Goal: Task Accomplishment & Management: Use online tool/utility

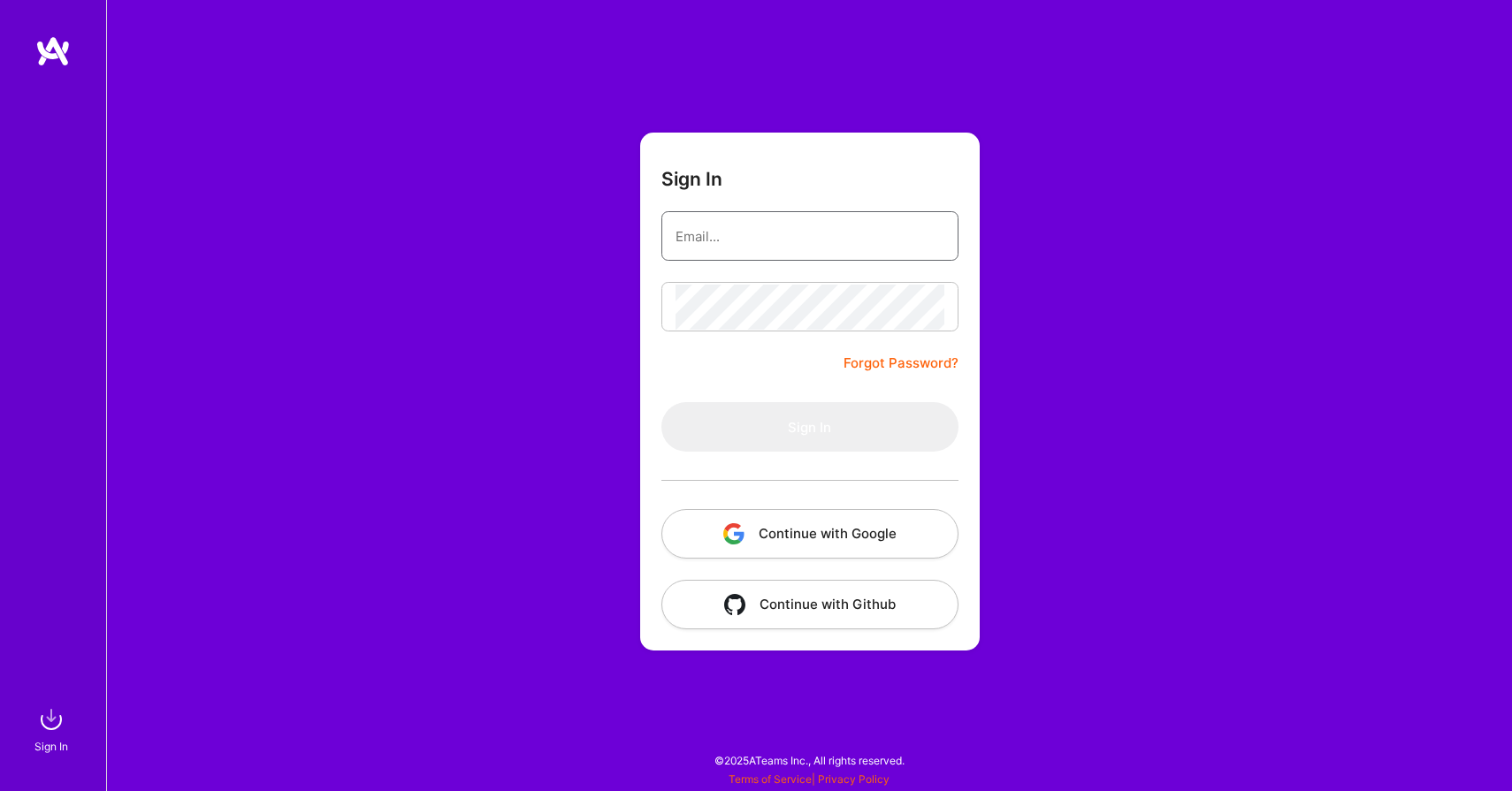
type input "[EMAIL_ADDRESS][DOMAIN_NAME]"
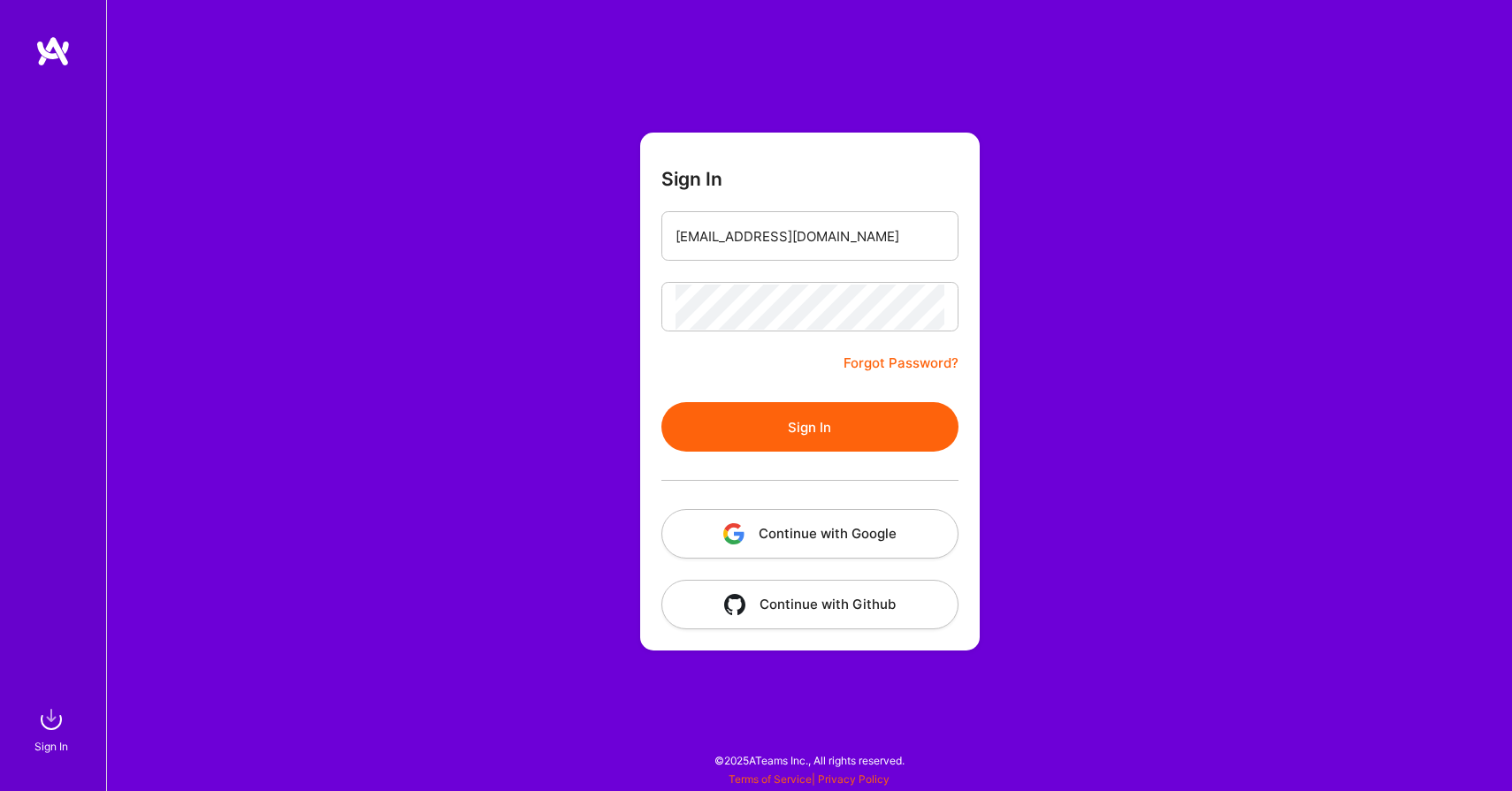
click at [790, 418] on button "Sign In" at bounding box center [810, 426] width 297 height 49
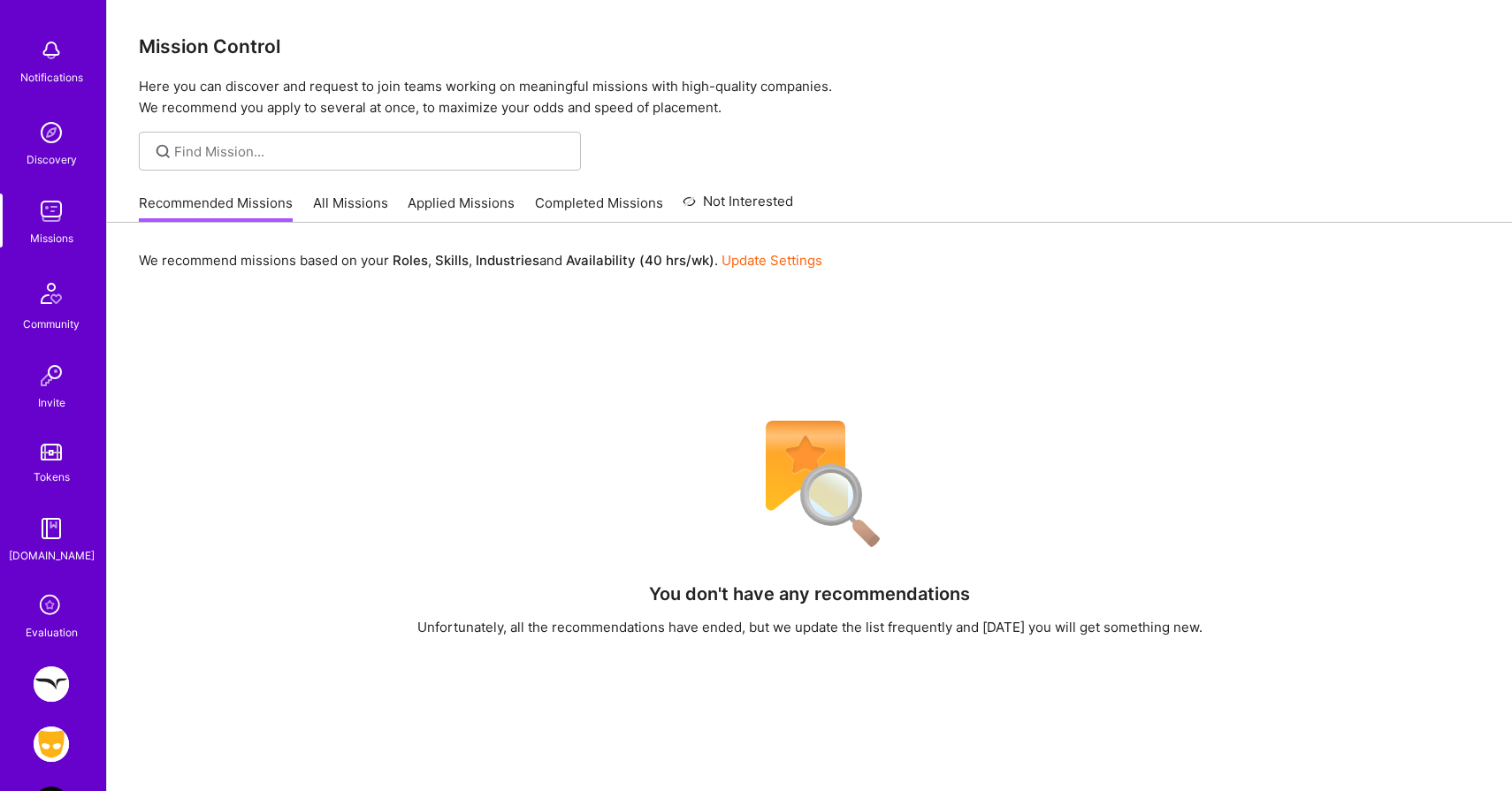
scroll to position [135, 0]
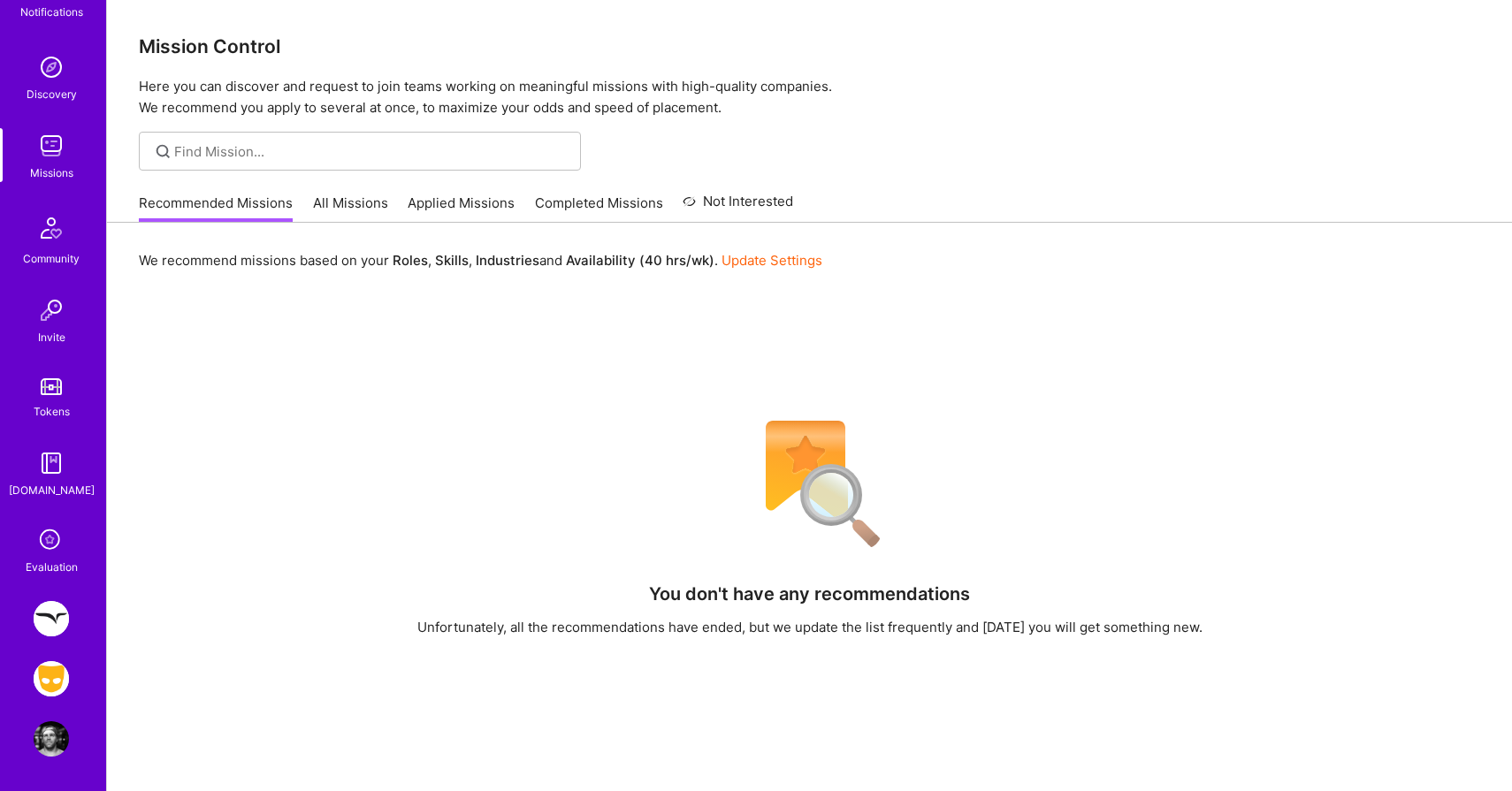
click at [48, 676] on img at bounding box center [51, 678] width 35 height 35
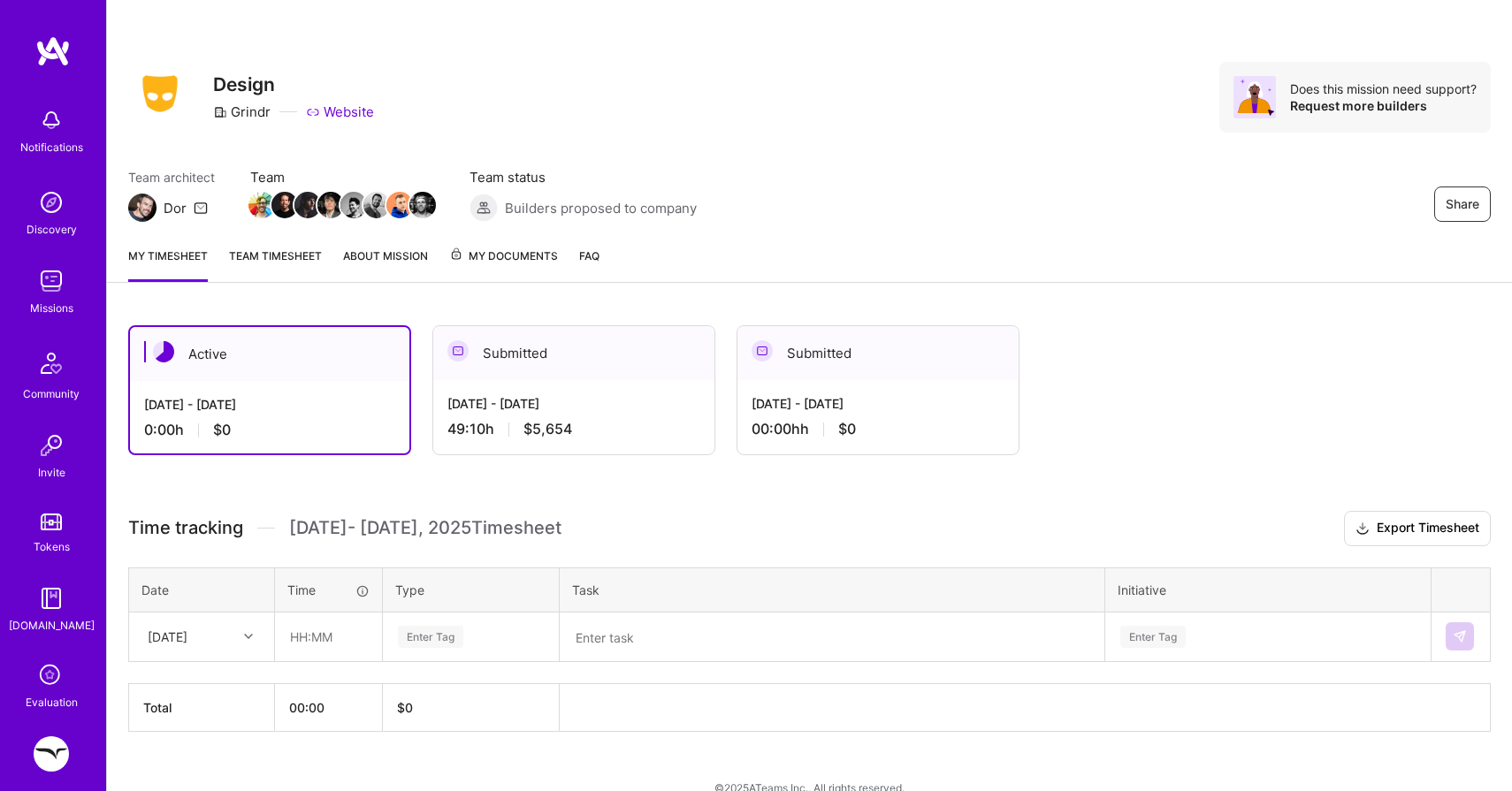
click at [246, 630] on div at bounding box center [250, 636] width 27 height 23
click at [233, 685] on div "[DATE]" at bounding box center [201, 687] width 143 height 33
click at [307, 652] on input "text" at bounding box center [328, 636] width 106 height 47
type input "08:00"
click at [426, 638] on div "Time tracking [DATE] - [DATE] Timesheet Export Timesheet Date Time Type Task In…" at bounding box center [809, 621] width 1362 height 221
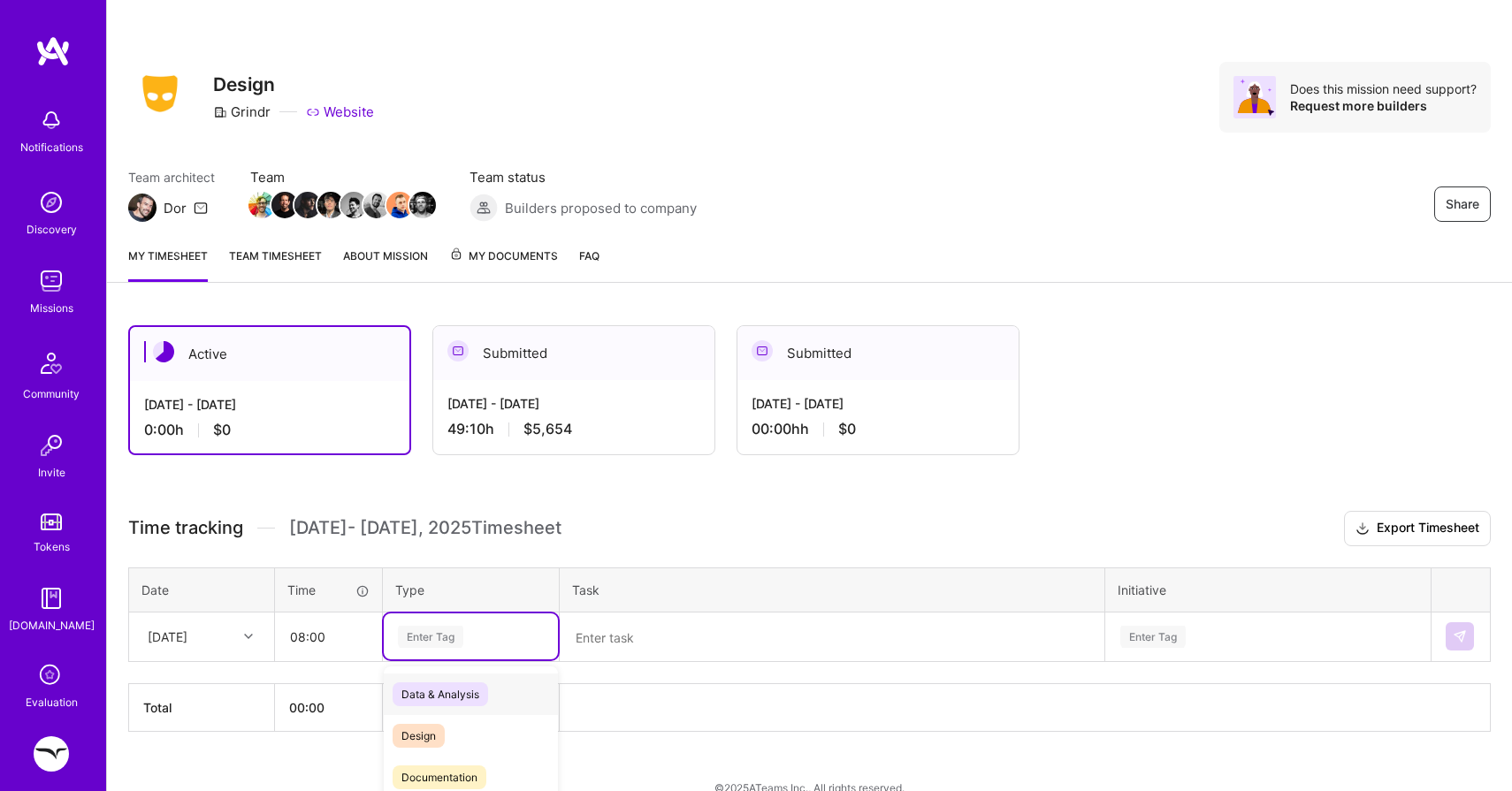
scroll to position [26, 0]
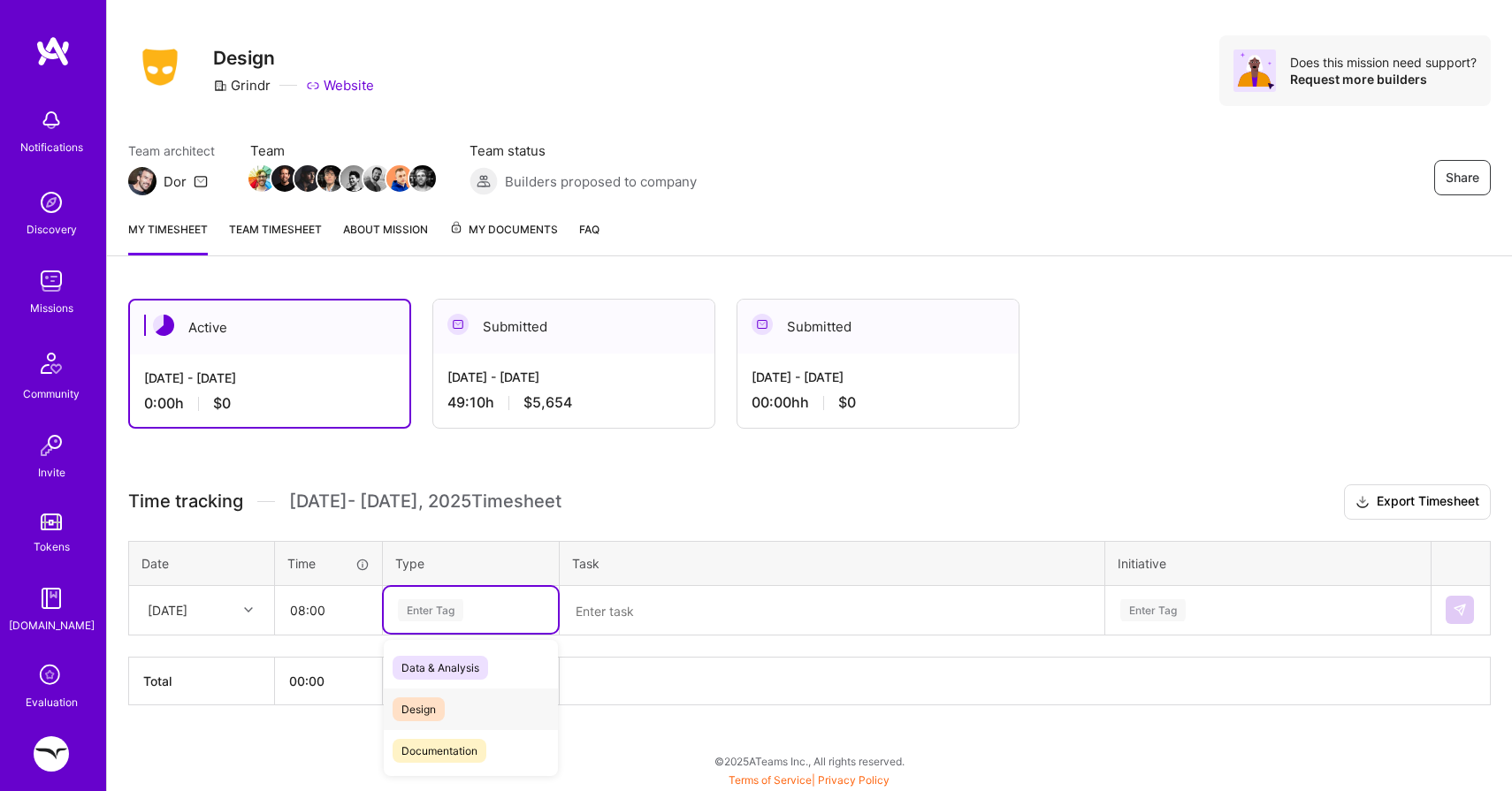
click at [426, 701] on span "Design" at bounding box center [418, 709] width 52 height 24
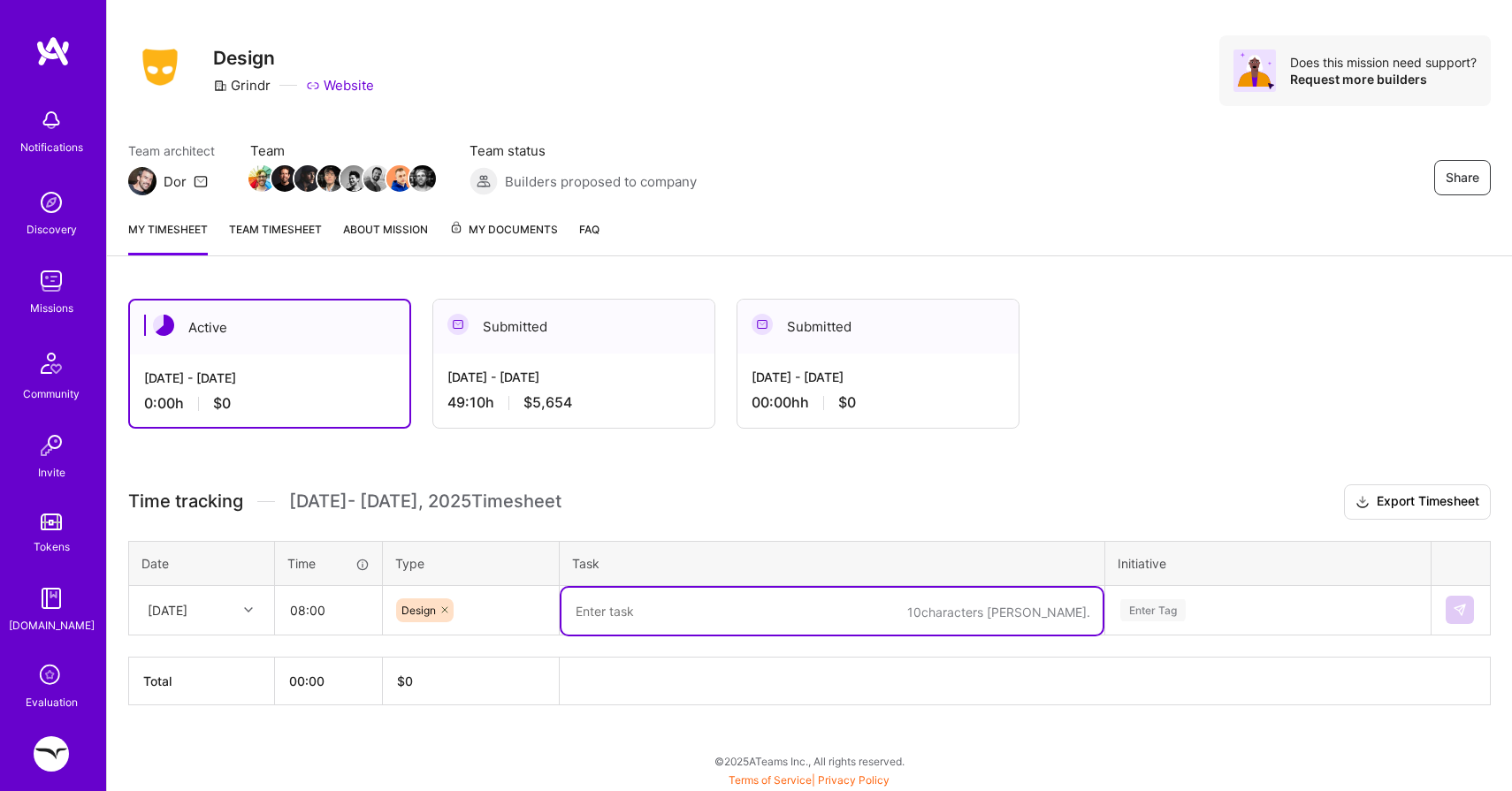
click at [634, 625] on textarea at bounding box center [832, 611] width 541 height 47
type textarea "r"
type textarea "label design for GLP-1 updates, mockups for glp-1 products"
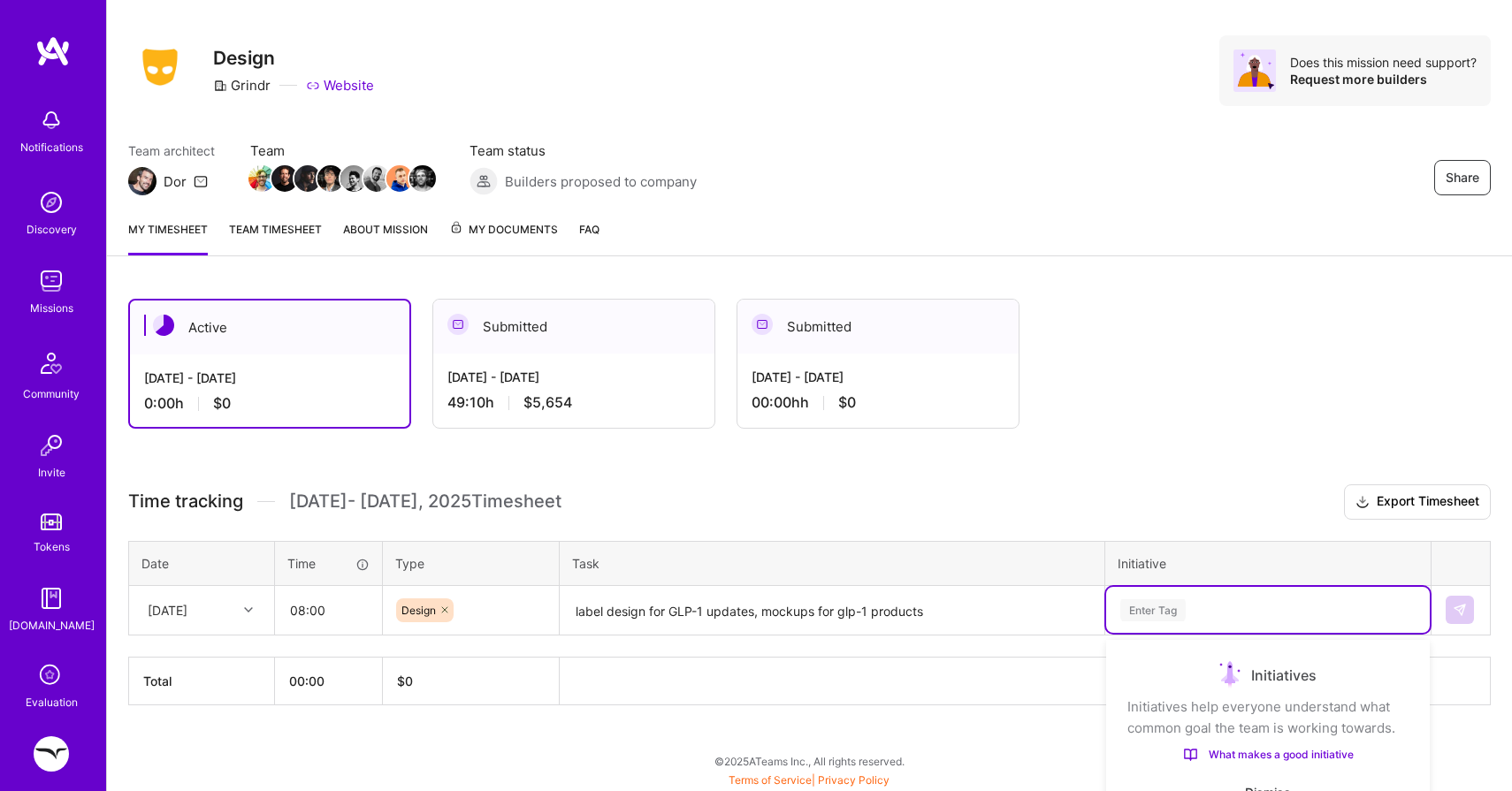
click at [1158, 616] on div "option Woodwork focused, 1 of 31. 31 results available. Use Up and Down to choo…" at bounding box center [1268, 609] width 324 height 46
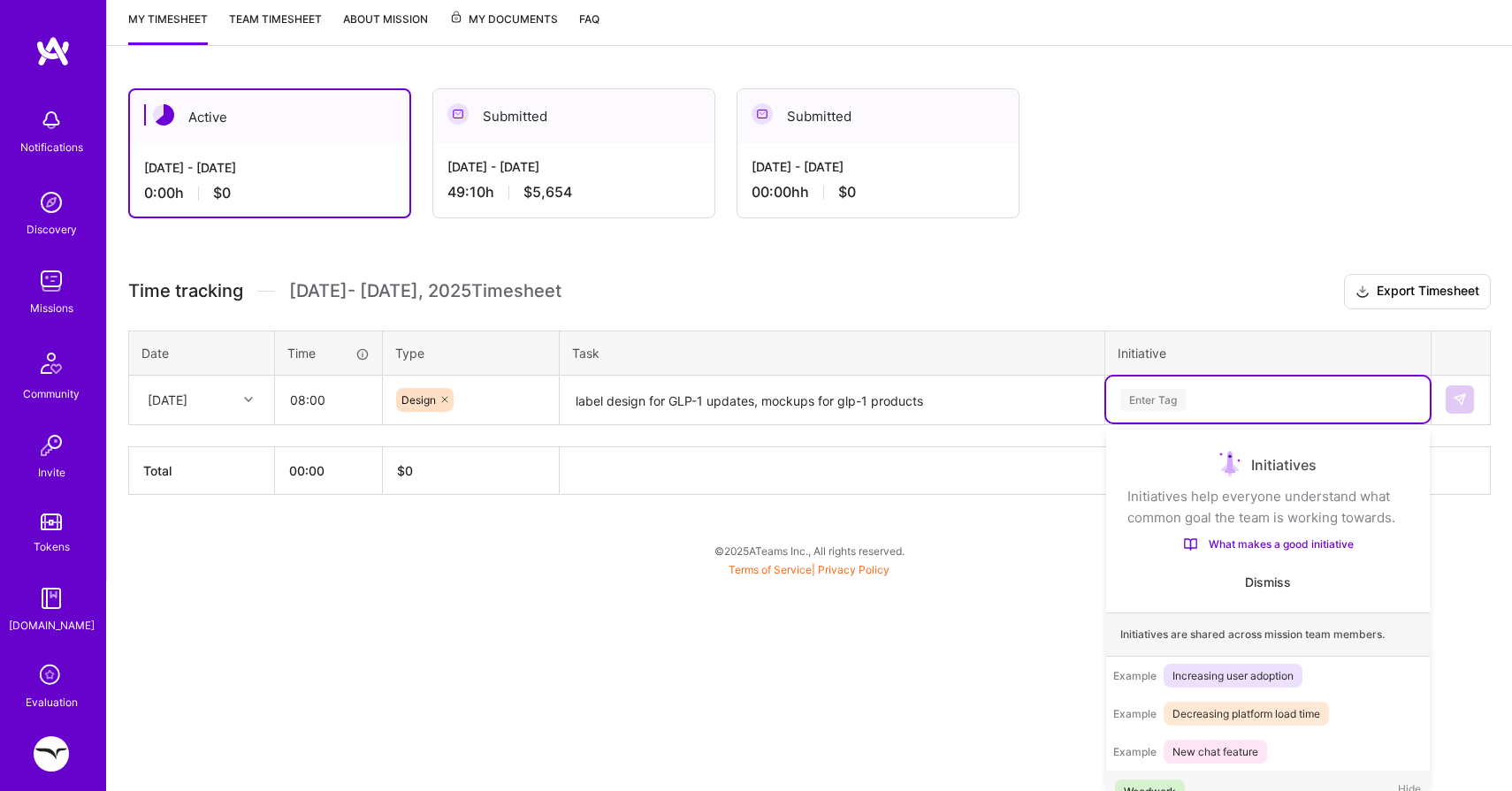
scroll to position [29, 0]
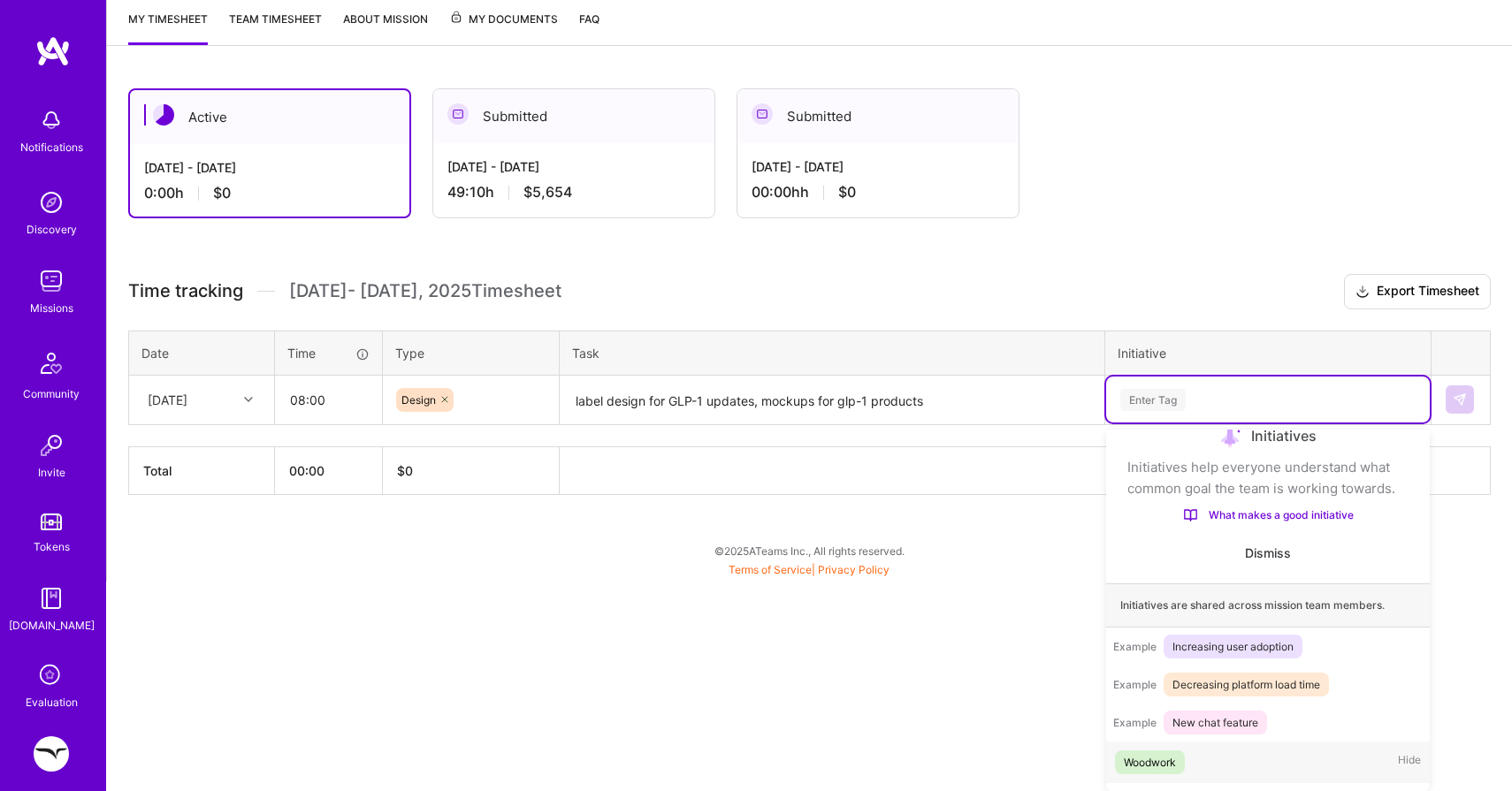
click at [1151, 755] on div "Woodwork" at bounding box center [1149, 762] width 52 height 18
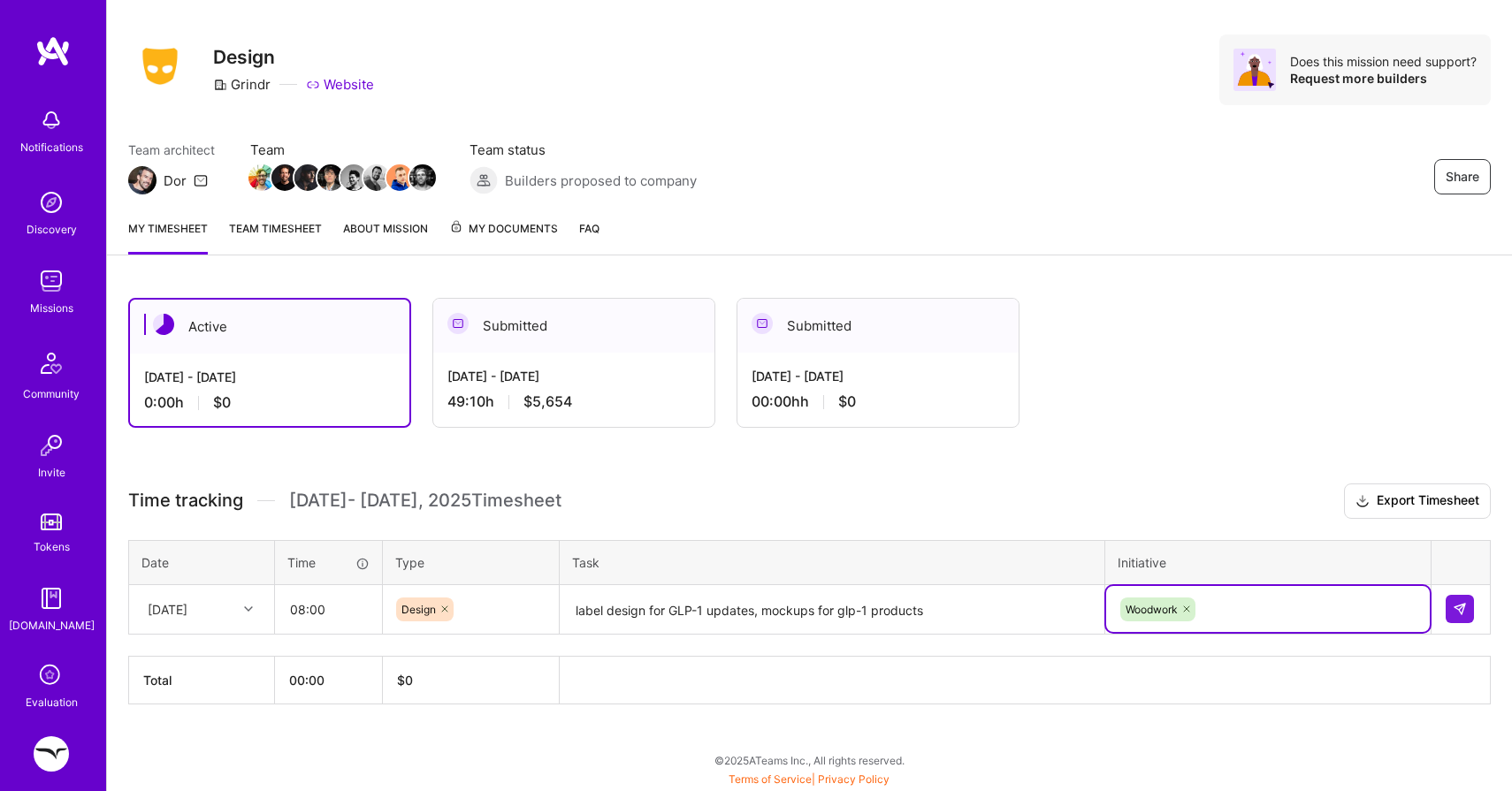
scroll to position [26, 0]
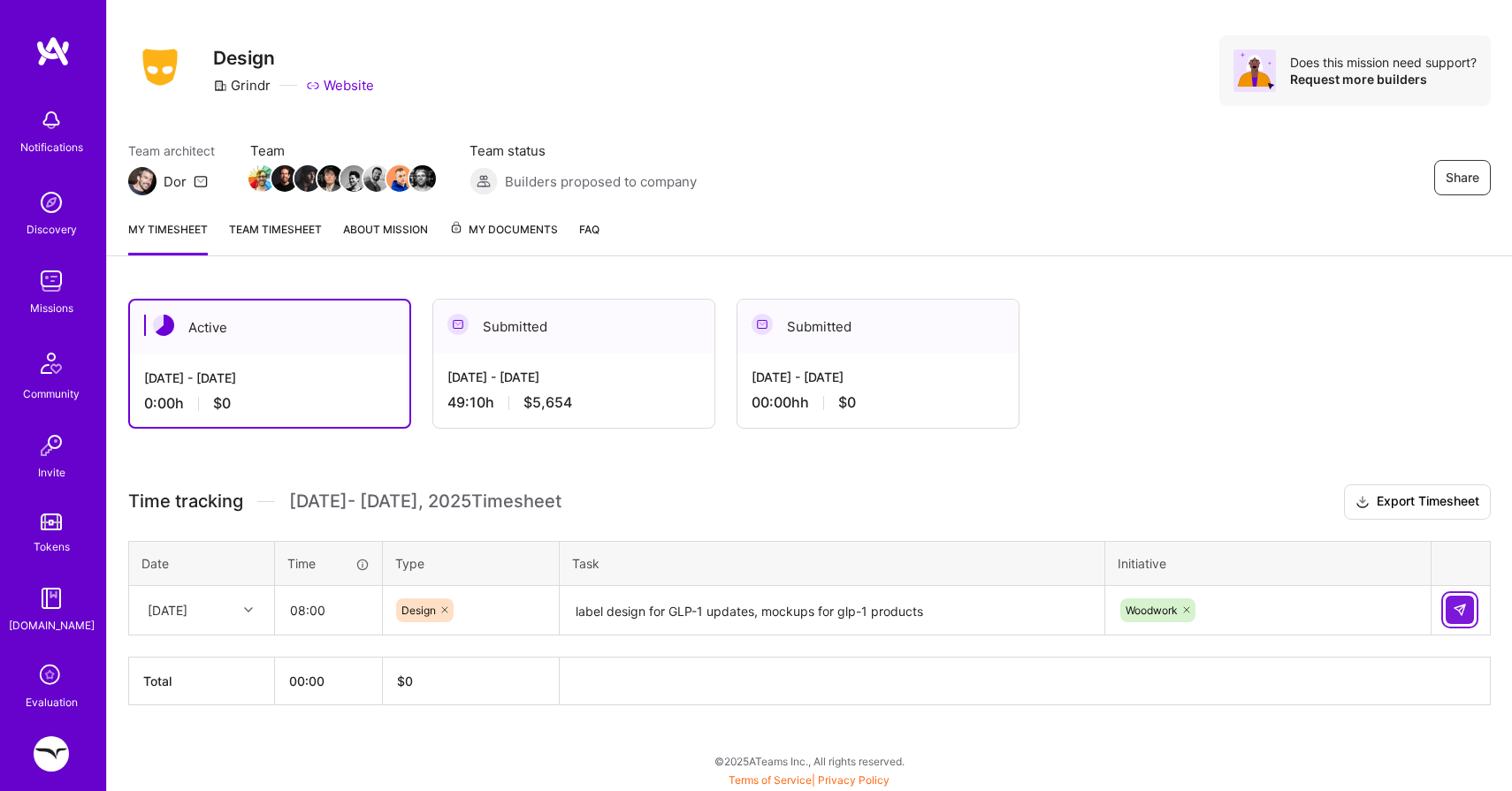
click at [1455, 610] on img at bounding box center [1460, 610] width 15 height 15
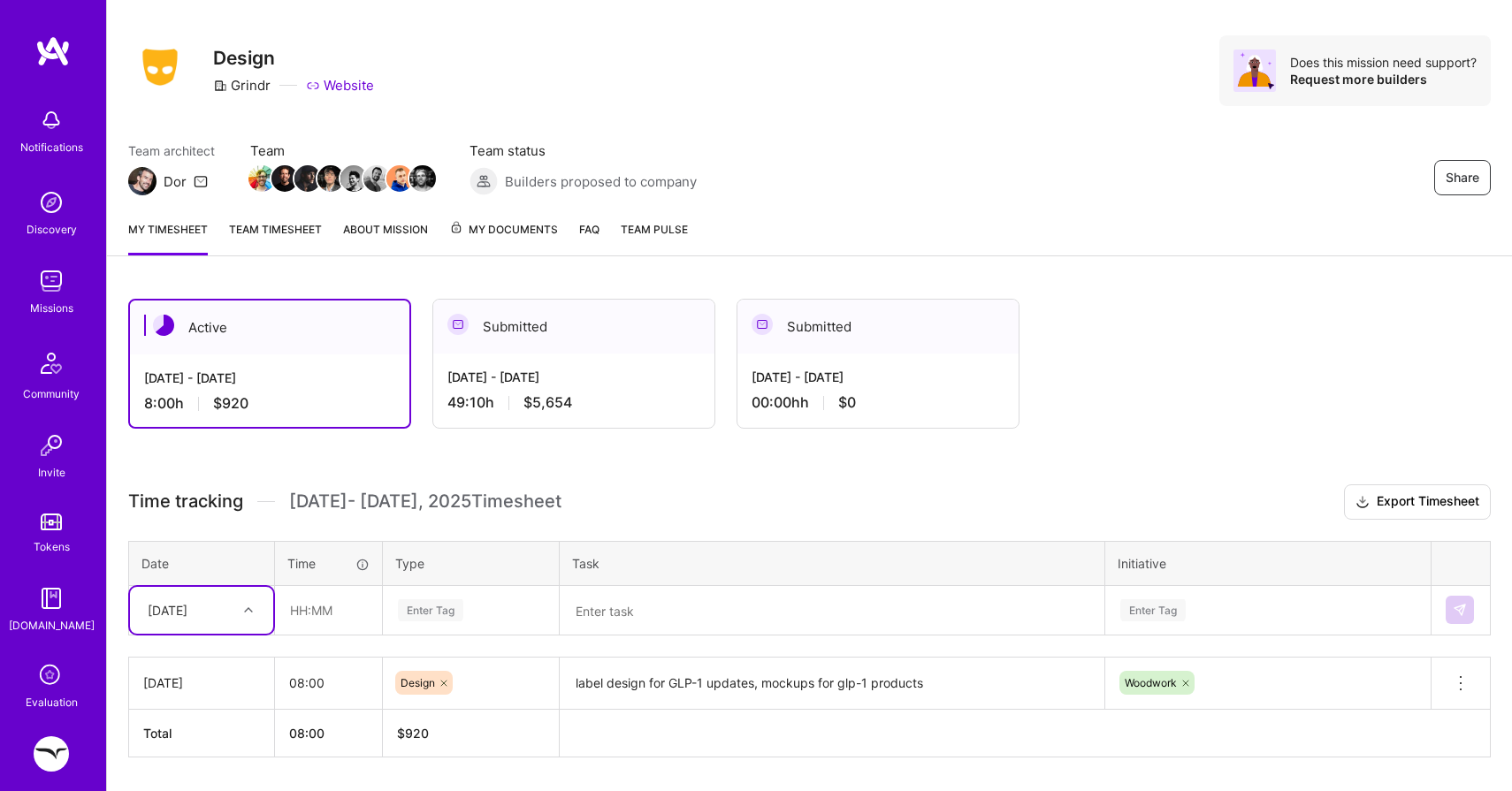
click at [177, 612] on div "[DATE]" at bounding box center [167, 610] width 40 height 18
click at [185, 655] on div "[DATE]" at bounding box center [201, 660] width 143 height 33
click at [317, 610] on input "text" at bounding box center [328, 610] width 106 height 47
type input "03:00"
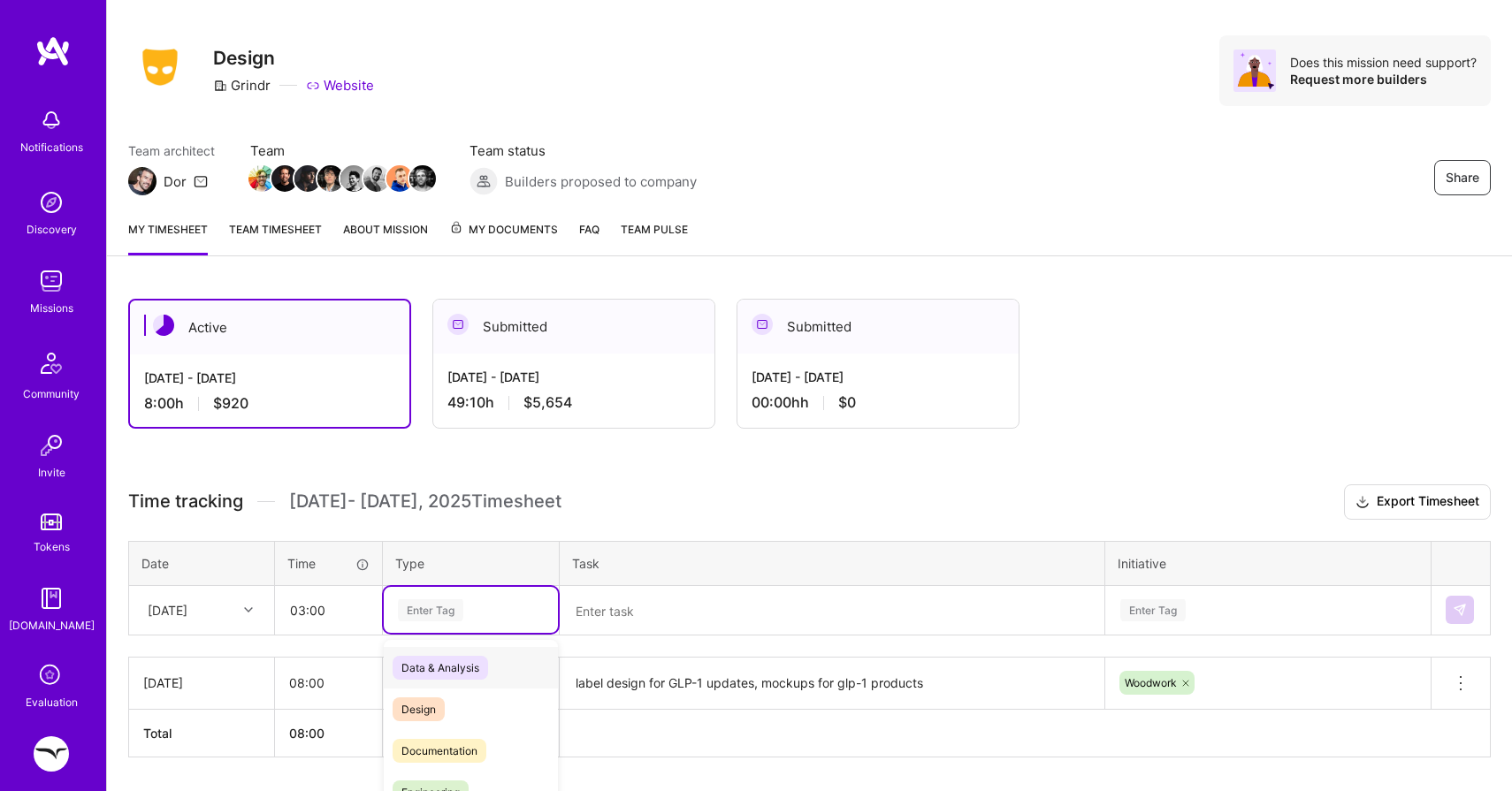
click at [411, 616] on div "option Design, selected. option Data & Analysis focused, 0 of 2. 17 results ava…" at bounding box center [470, 609] width 174 height 46
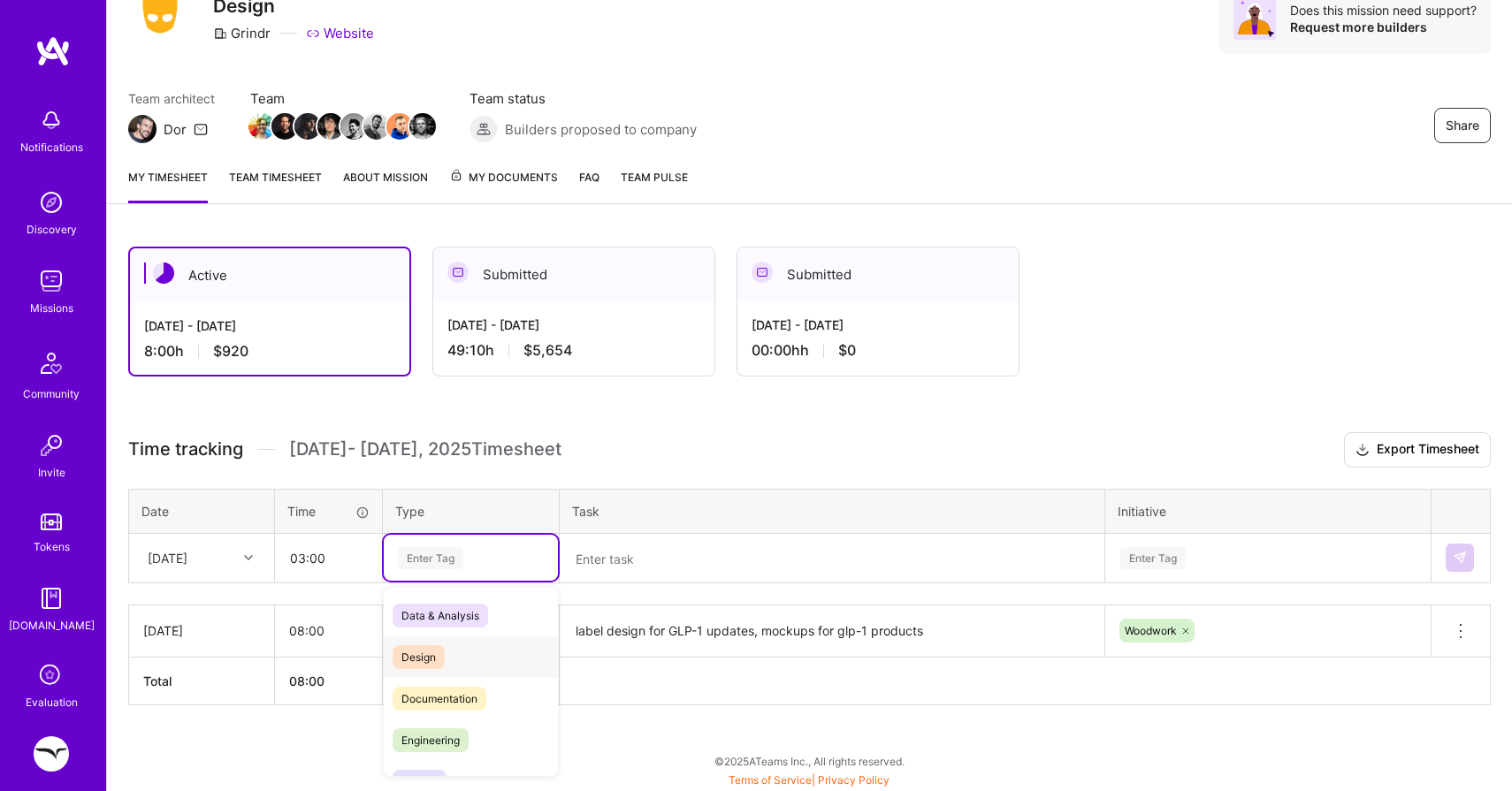
click at [411, 656] on span "Design" at bounding box center [418, 656] width 52 height 24
click at [608, 568] on textarea at bounding box center [832, 559] width 541 height 47
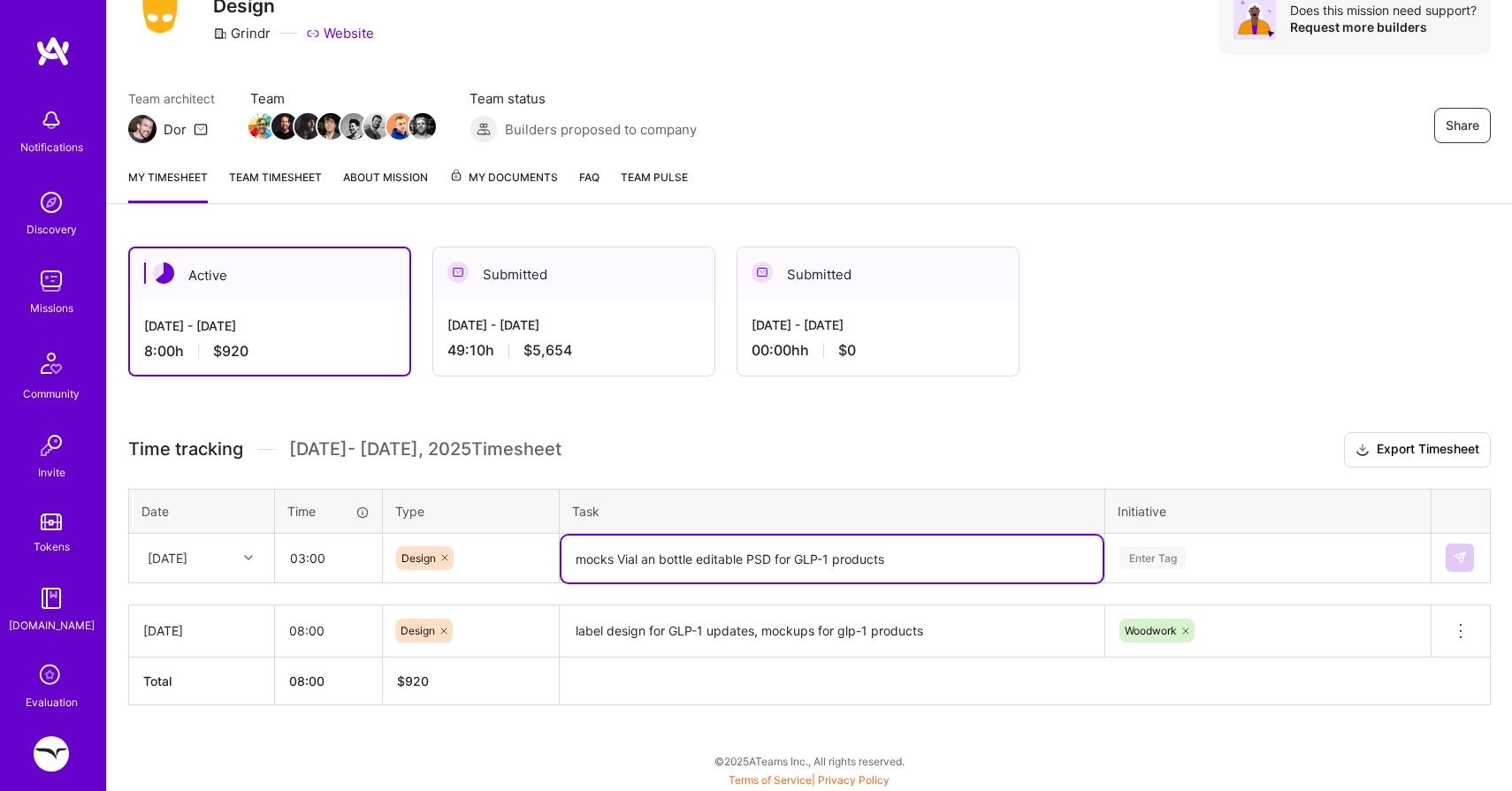
type textarea "mocks Vial an bottle editable PSD for GLP-1 products"
click at [1171, 558] on div "Enter Tag" at bounding box center [1268, 556] width 324 height 46
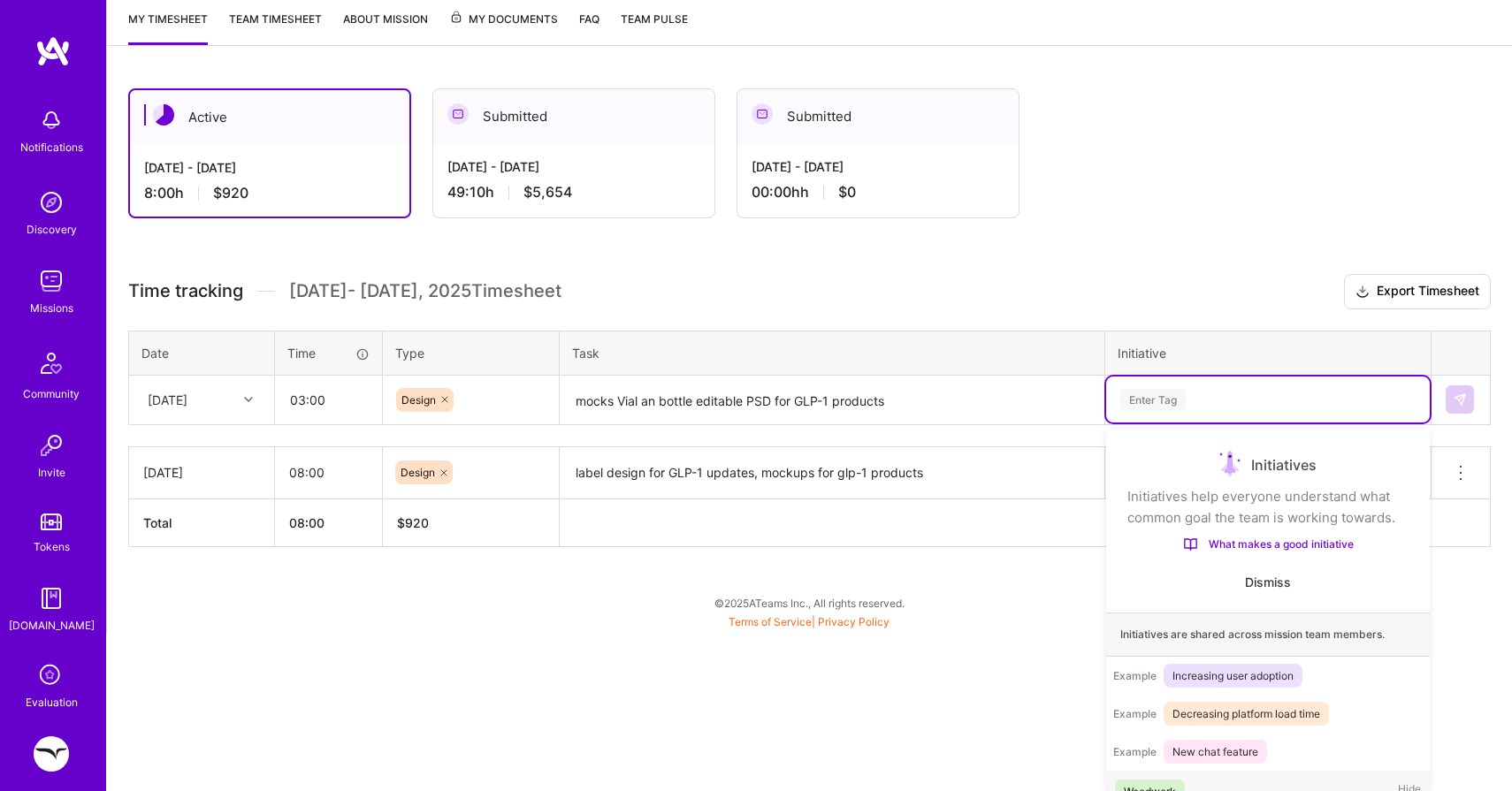
scroll to position [34, 0]
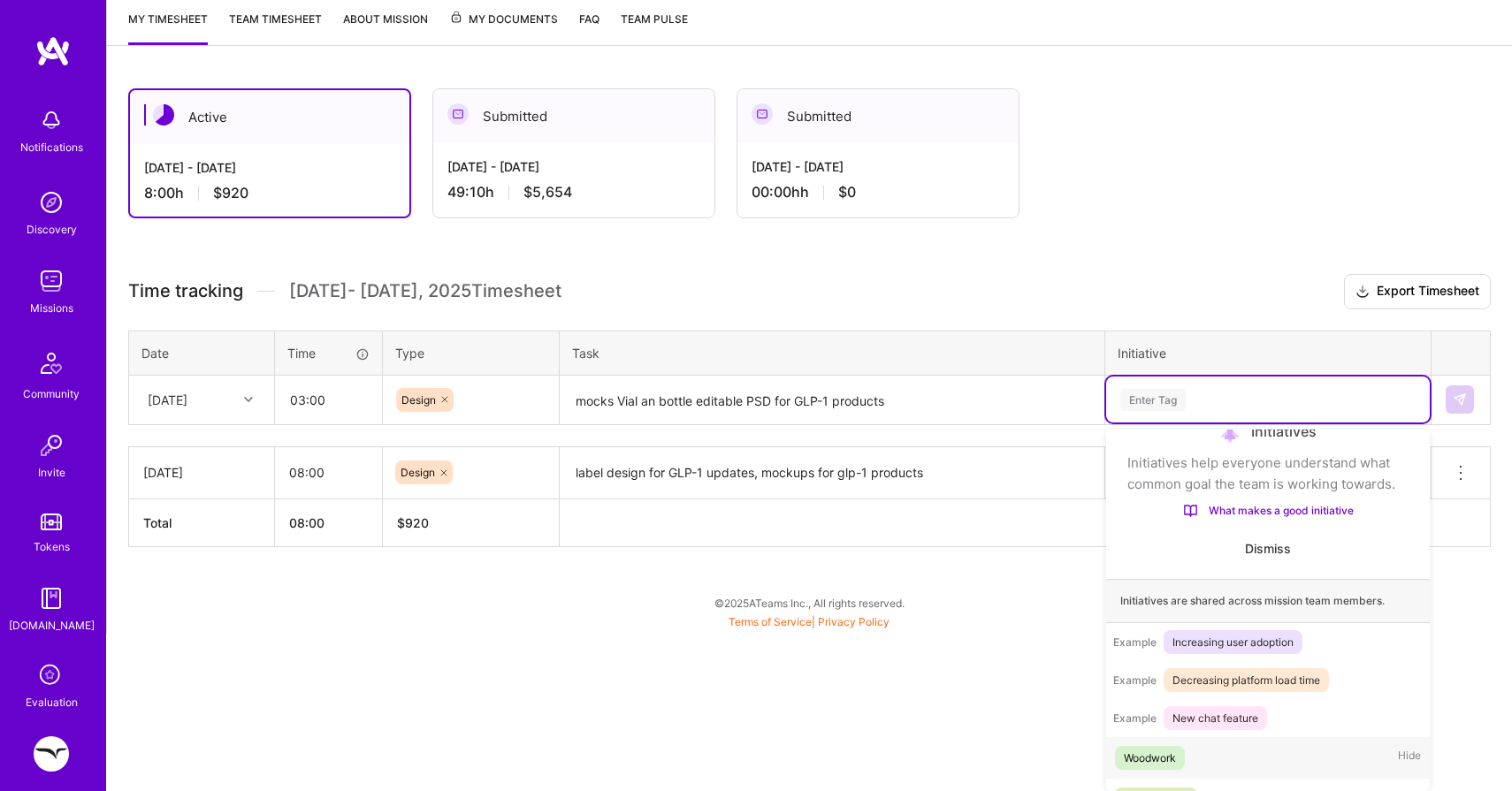
click at [1156, 758] on div "Woodwork" at bounding box center [1149, 757] width 52 height 18
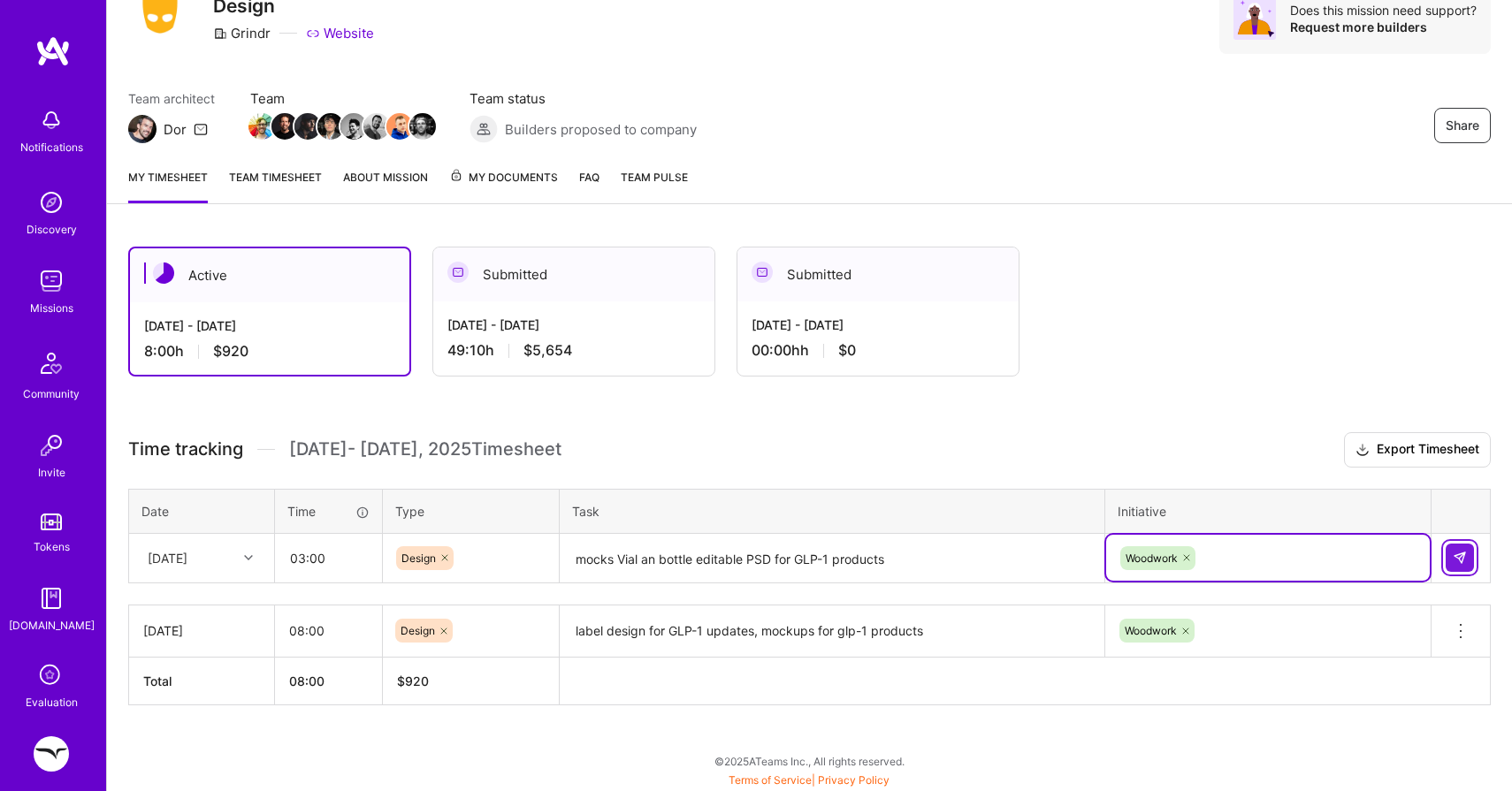
click at [1459, 565] on button at bounding box center [1459, 557] width 28 height 28
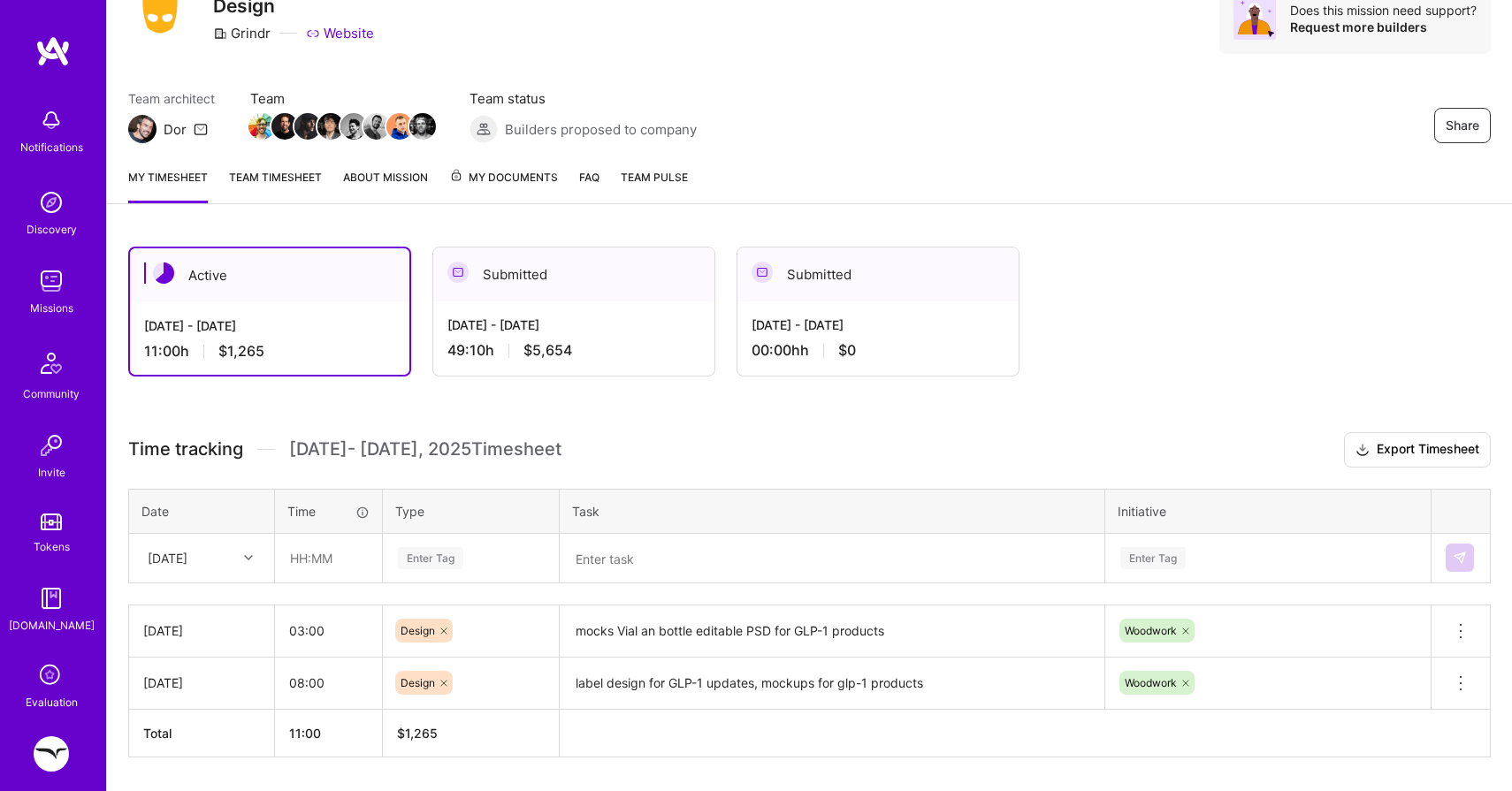
click at [1034, 388] on div "Active [DATE] - [DATE] 11:00 h $1,265 Submitted [DATE] - [DATE] 49:10 h $5,654 …" at bounding box center [810, 535] width 1405 height 618
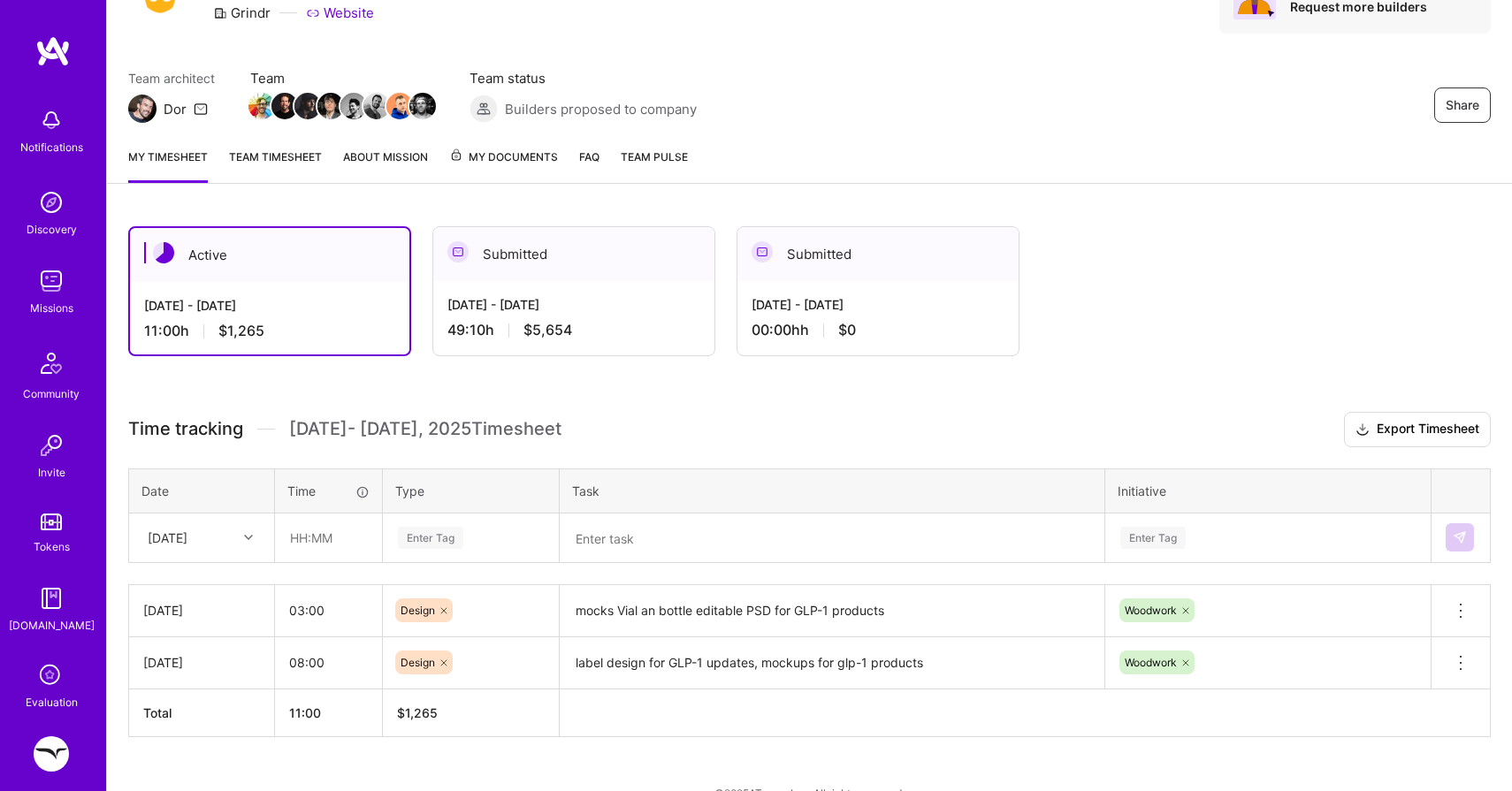
scroll to position [101, 0]
click at [72, 113] on div "Notifications" at bounding box center [51, 129] width 109 height 61
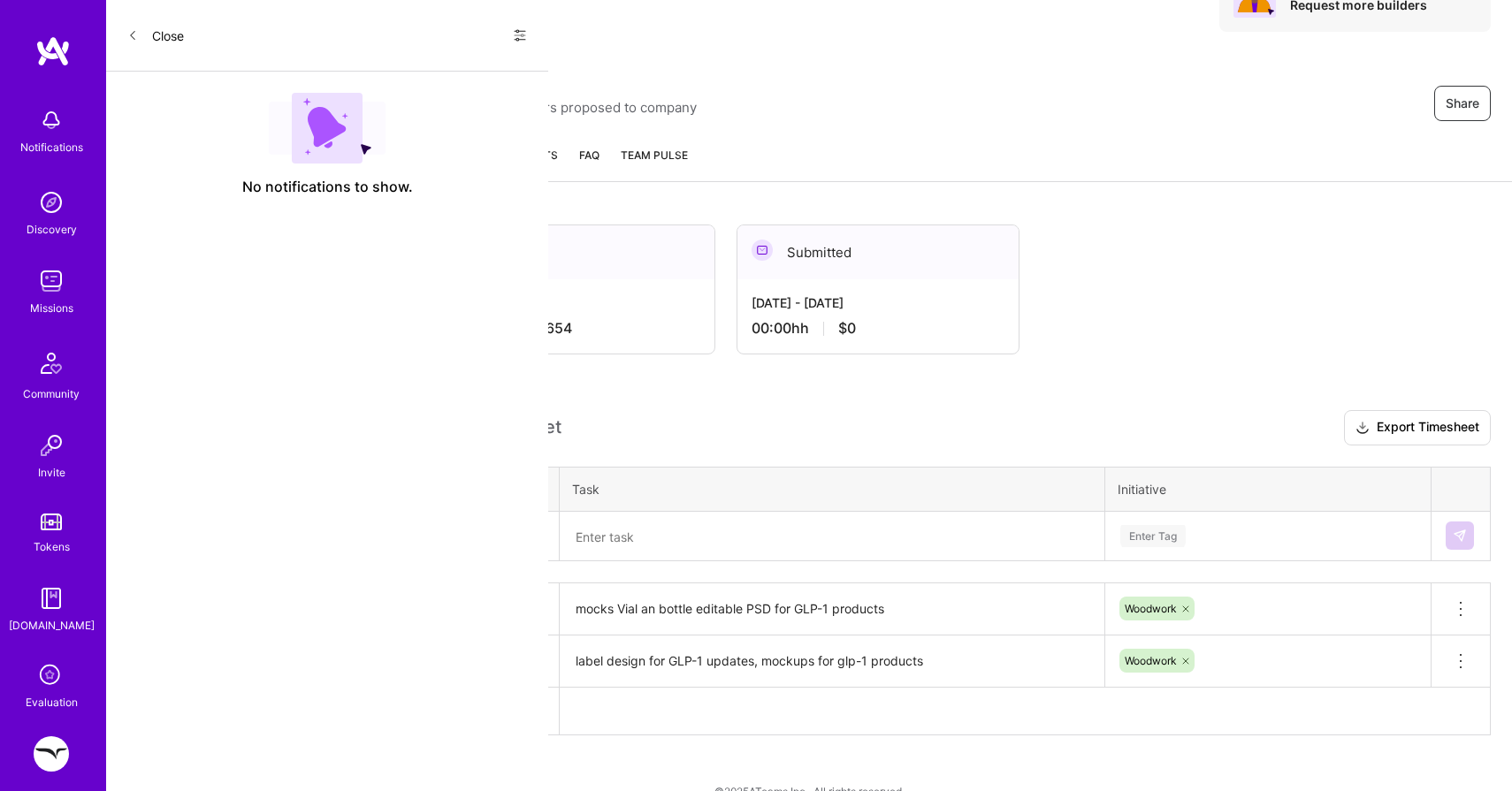
click at [141, 50] on div "Close Show all notifications Show unread notifications only" at bounding box center [328, 35] width 442 height 72
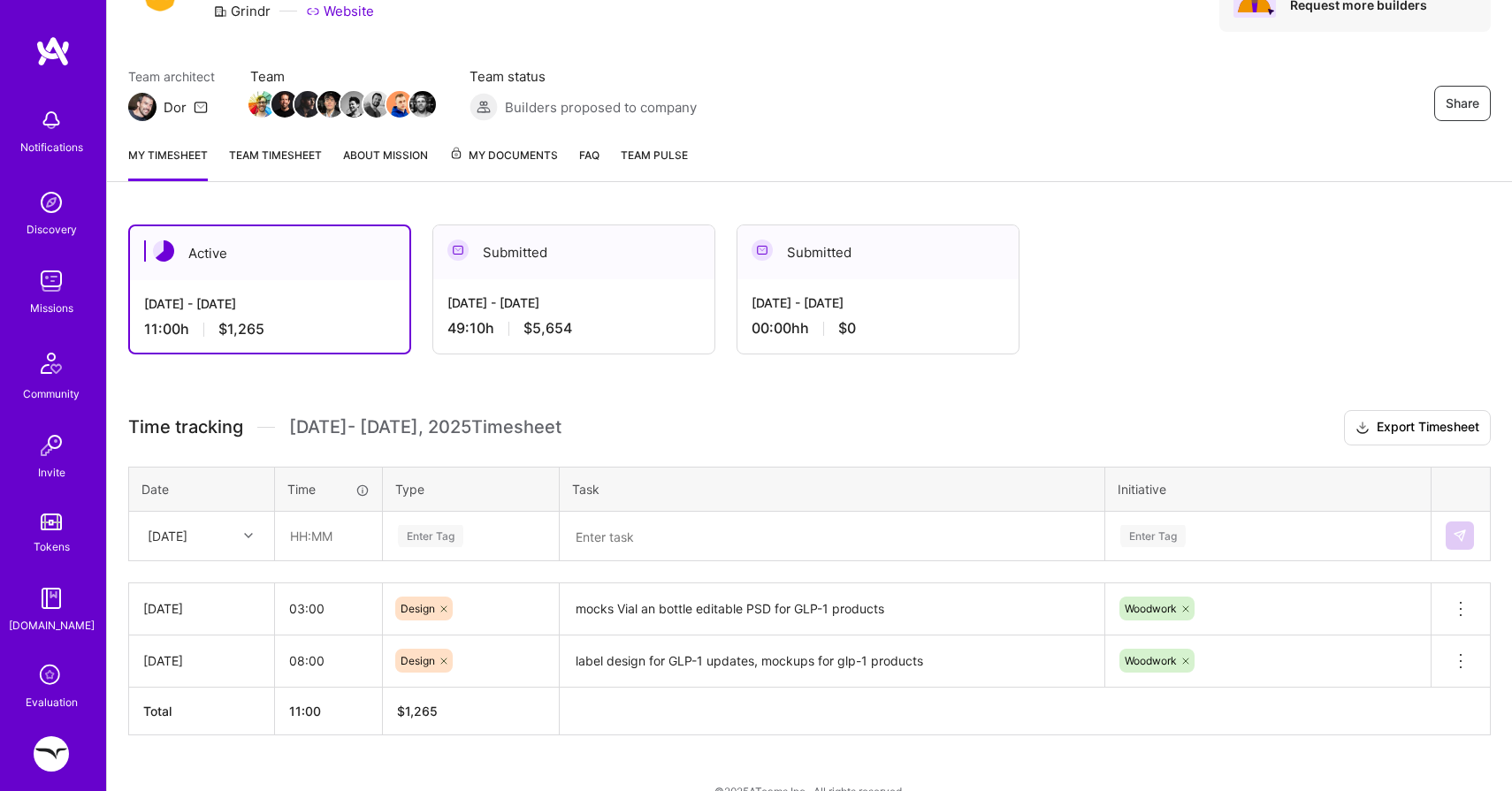
click at [654, 83] on div "Notifications Discovery Missions Community Invite Tokens [DOMAIN_NAME] Evaluati…" at bounding box center [756, 355] width 1512 height 914
